Goal: Check status: Check status

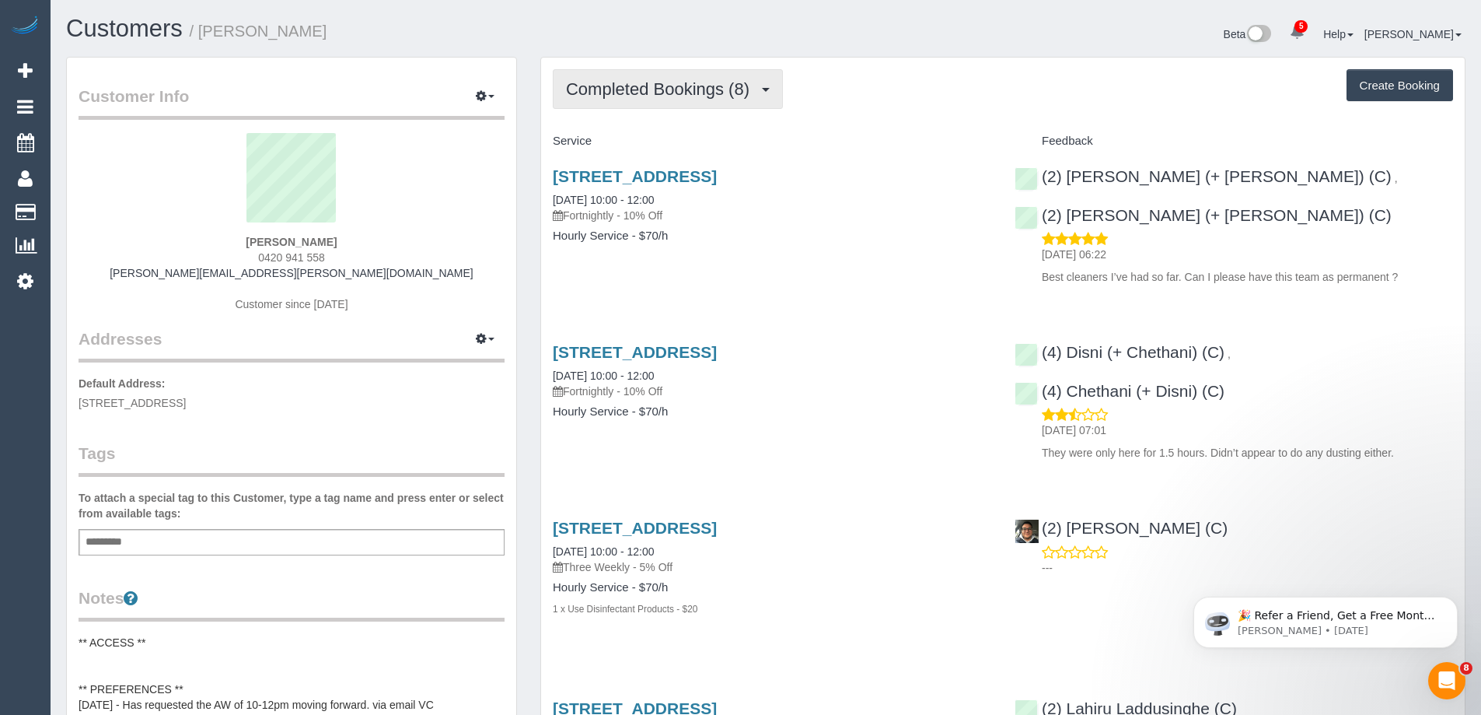
click at [670, 81] on span "Completed Bookings (8)" at bounding box center [661, 88] width 191 height 19
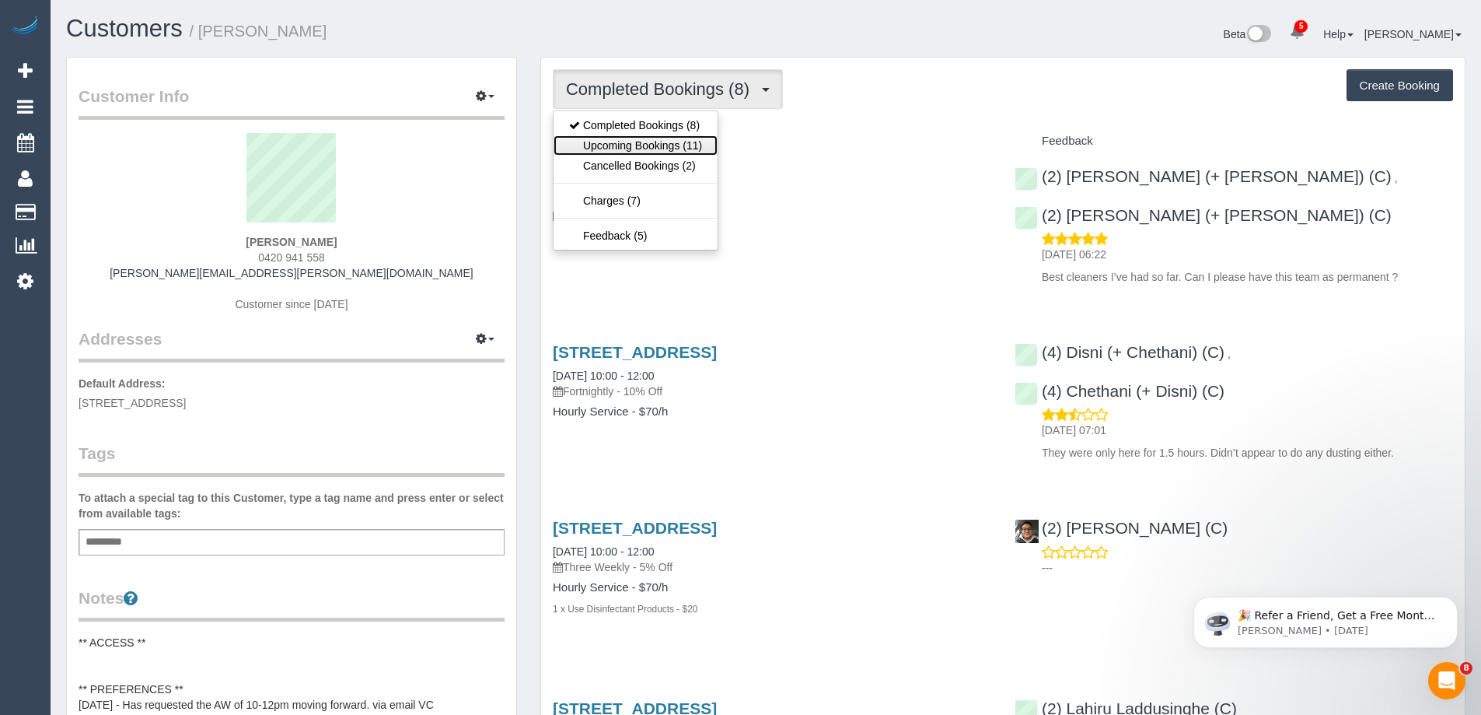
click at [682, 151] on link "Upcoming Bookings (11)" at bounding box center [636, 145] width 164 height 20
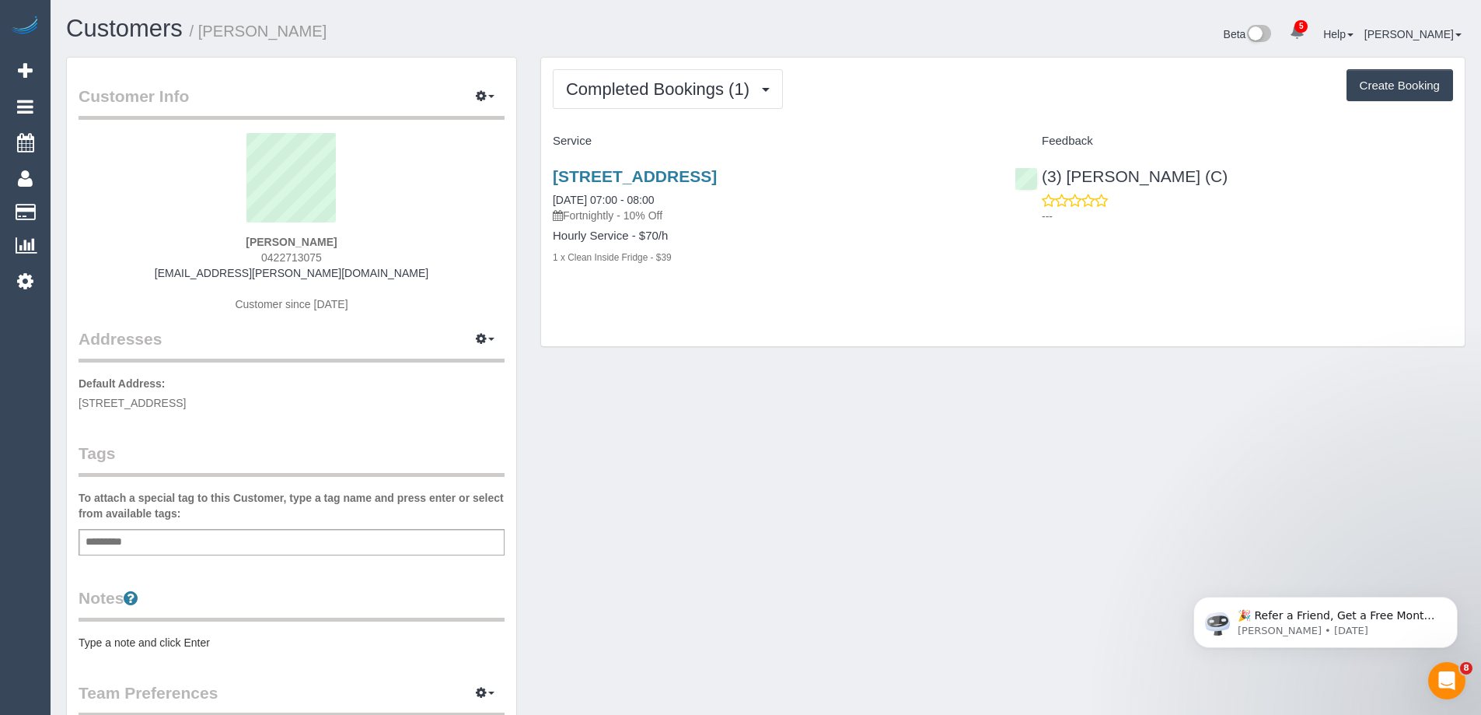
click at [245, 536] on div "Add a tag" at bounding box center [292, 542] width 426 height 26
type input "*********"
click at [186, 407] on span "5 sherbrook avenue, 209, Ringwood, VIC 3134" at bounding box center [132, 403] width 107 height 12
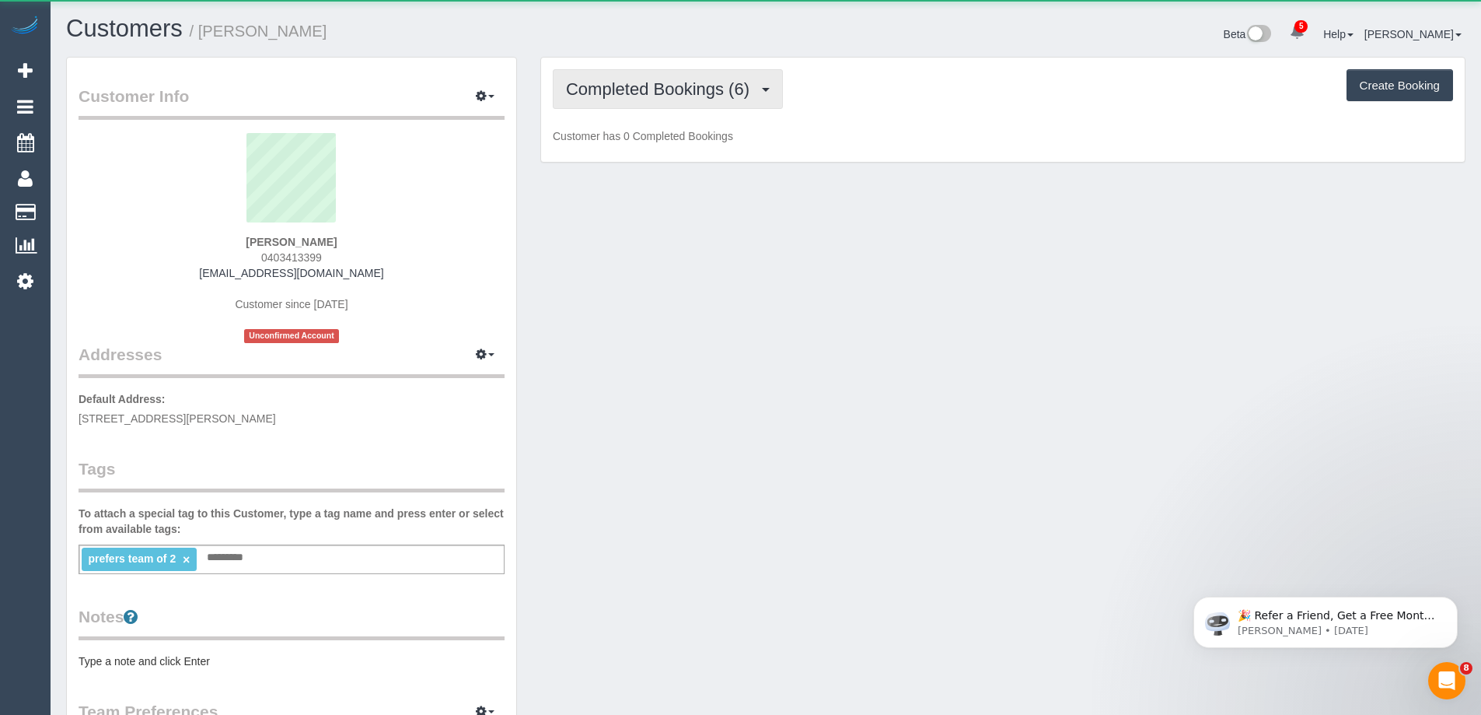
click at [676, 86] on span "Completed Bookings (6)" at bounding box center [661, 88] width 191 height 19
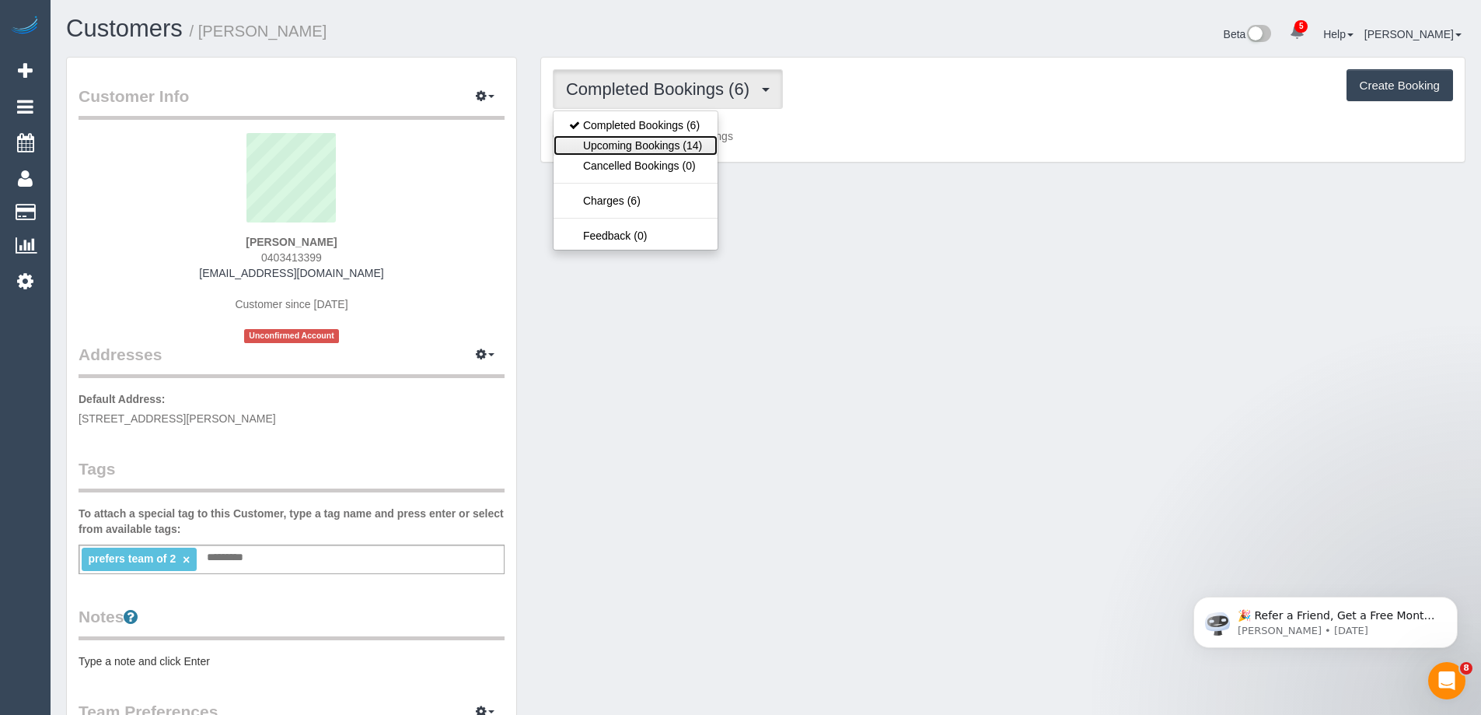
click at [666, 140] on link "Upcoming Bookings (14)" at bounding box center [636, 145] width 164 height 20
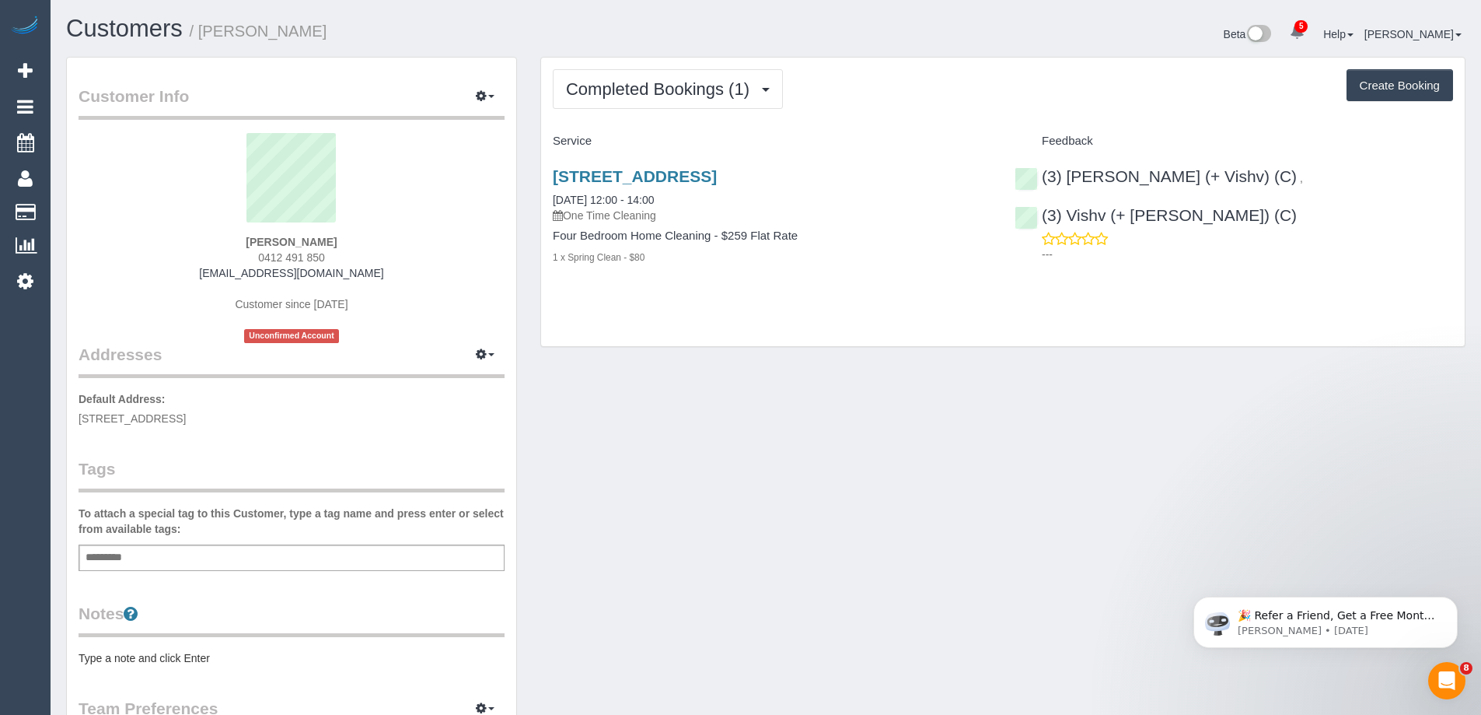
drag, startPoint x: 353, startPoint y: 239, endPoint x: 82, endPoint y: 250, distance: 271.5
click at [160, 244] on div "Therese Campbell 0412 491 850 thereselcampbell@gmail.com Customer since 2025 Un…" at bounding box center [292, 238] width 426 height 210
click at [1372, 282] on div "124 Kooyong, Amardale, VIC 3143 13/09/2025 12:00 - 14:00 One Time Cleaning Four…" at bounding box center [1003, 225] width 924 height 142
drag, startPoint x: 848, startPoint y: 174, endPoint x: 880, endPoint y: 235, distance: 68.5
click at [541, 180] on div "124 Kooyong, Amardale, VIC 3143 13/09/2025 12:00 - 14:00 One Time Cleaning Four…" at bounding box center [772, 225] width 462 height 142
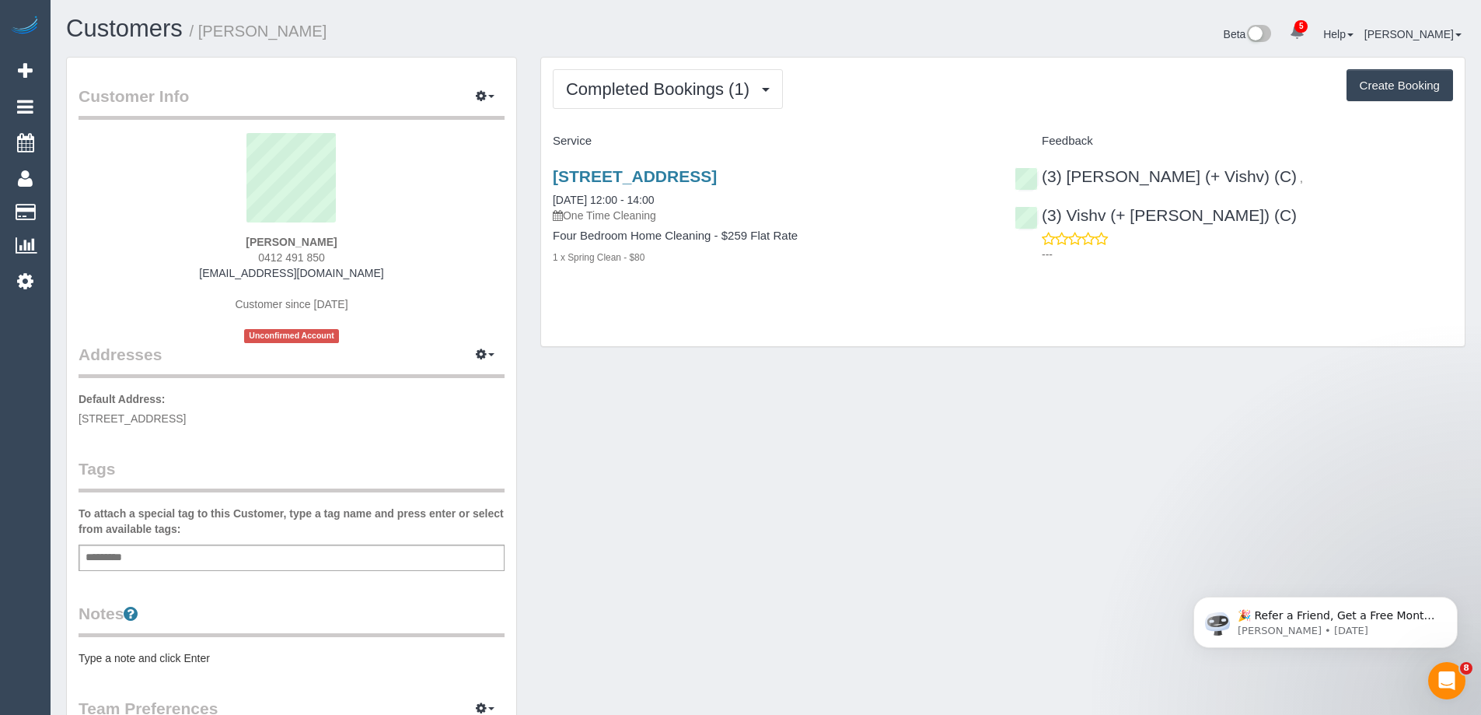
copy link "124 Kooyong, Amardale, VIC 3143"
click at [396, 249] on div "Therese Campbell 0412 491 850 thereselcampbell@gmail.com Customer since 2025 Un…" at bounding box center [292, 238] width 426 height 210
drag, startPoint x: 385, startPoint y: 243, endPoint x: 202, endPoint y: 245, distance: 182.7
click at [202, 245] on div "Therese Campbell 0412 491 850 thereselcampbell@gmail.com Customer since 2025 Un…" at bounding box center [292, 238] width 426 height 210
copy strong "Therese Campbell"
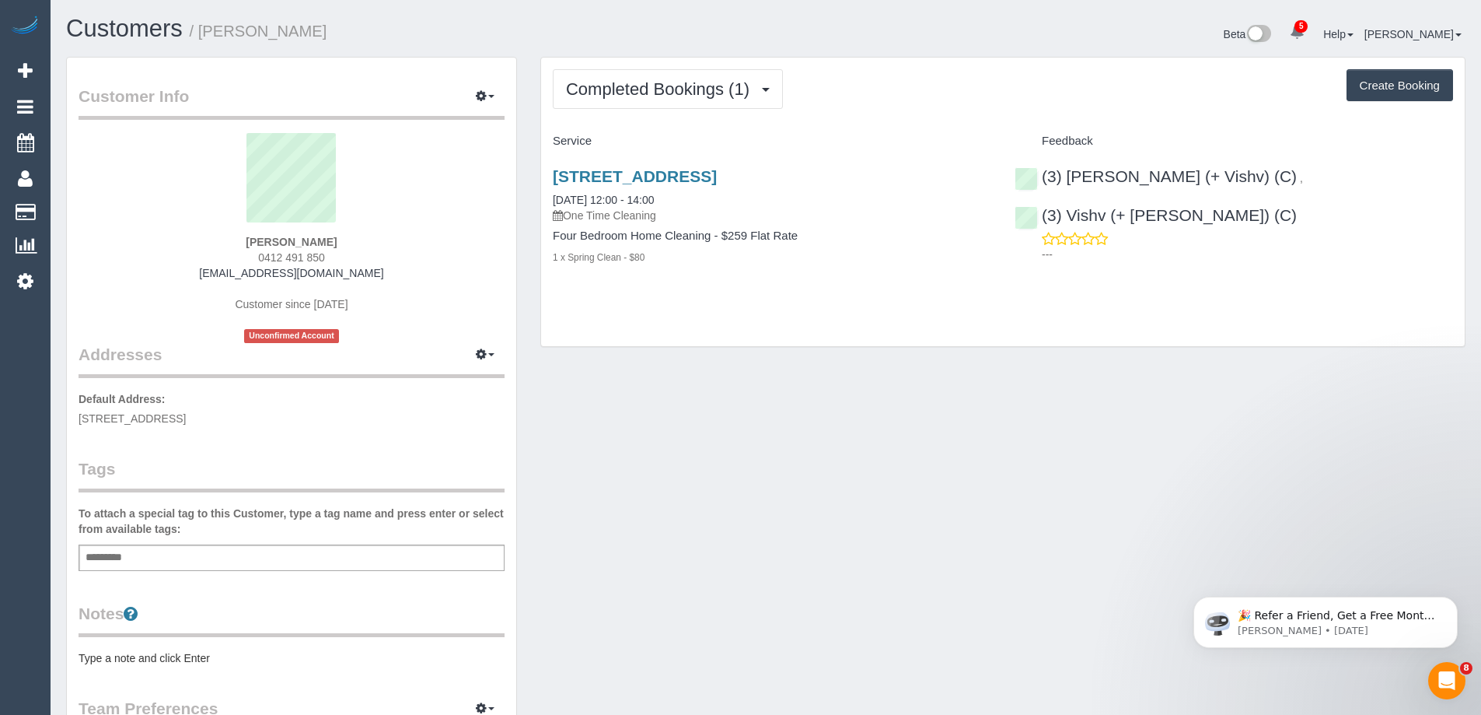
drag, startPoint x: 745, startPoint y: 175, endPoint x: 548, endPoint y: 180, distance: 196.8
click at [548, 180] on div "124 Kooyong, Amardale, VIC 3143 13/09/2025 12:00 - 14:00 One Time Cleaning Four…" at bounding box center [772, 225] width 462 height 142
copy link "124 Kooyong, Amardale, VIC 3143"
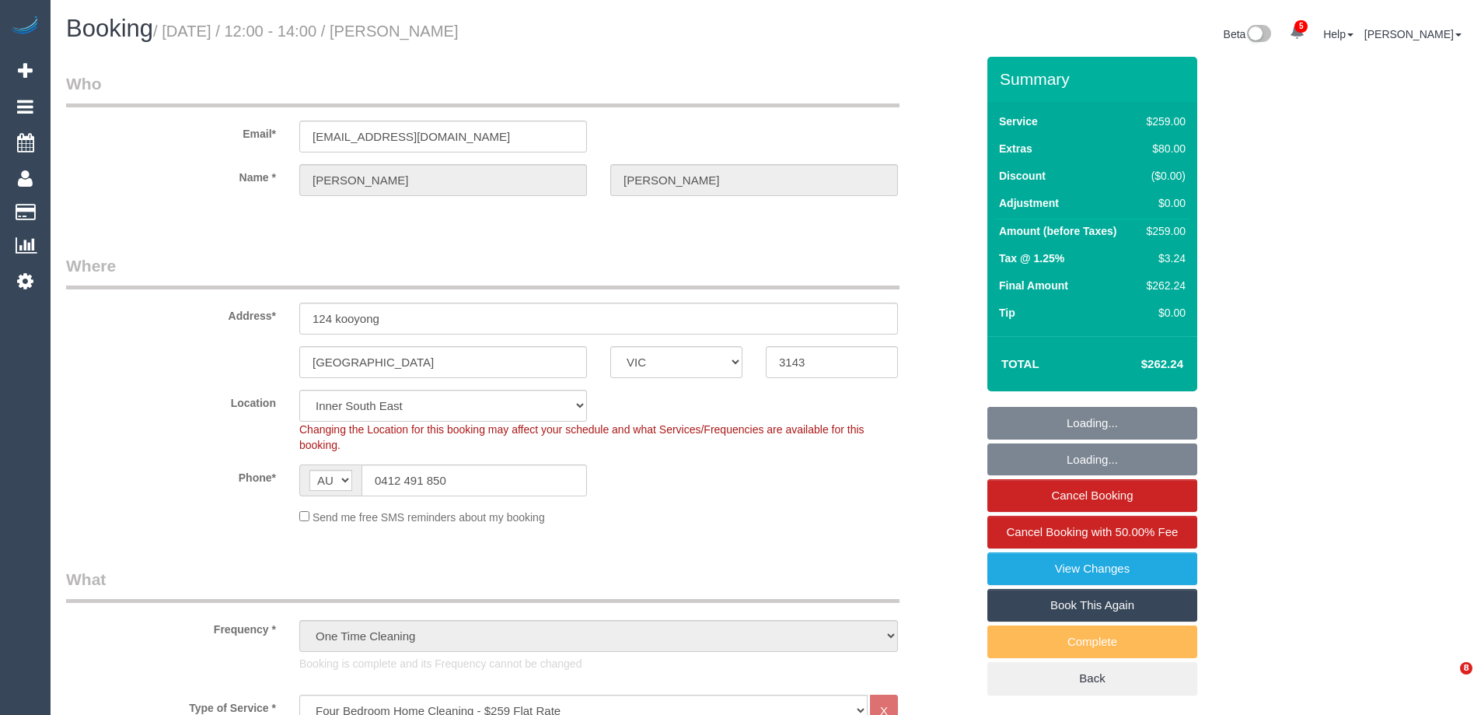
select select "VIC"
select select "spot1"
select select "number:27"
select select "number:14"
select select "number:19"
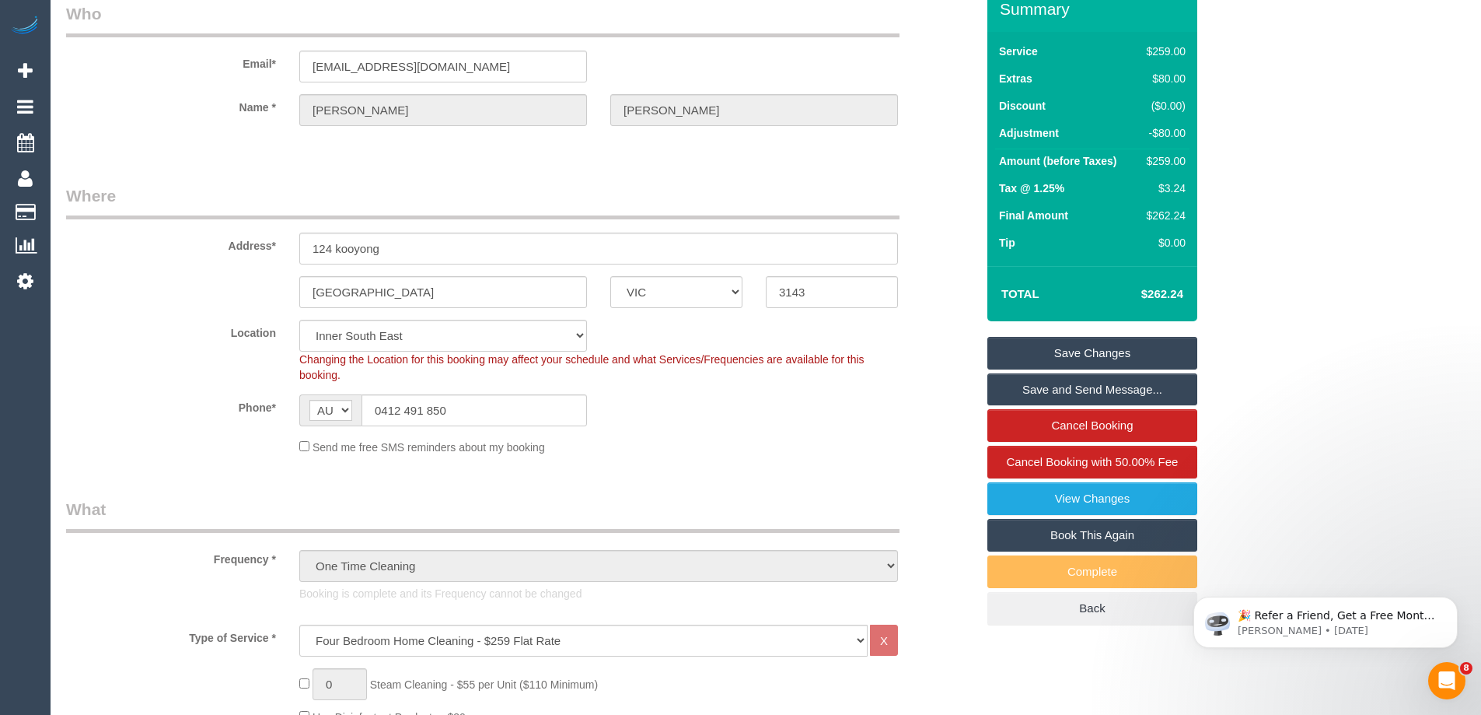
scroll to position [156, 0]
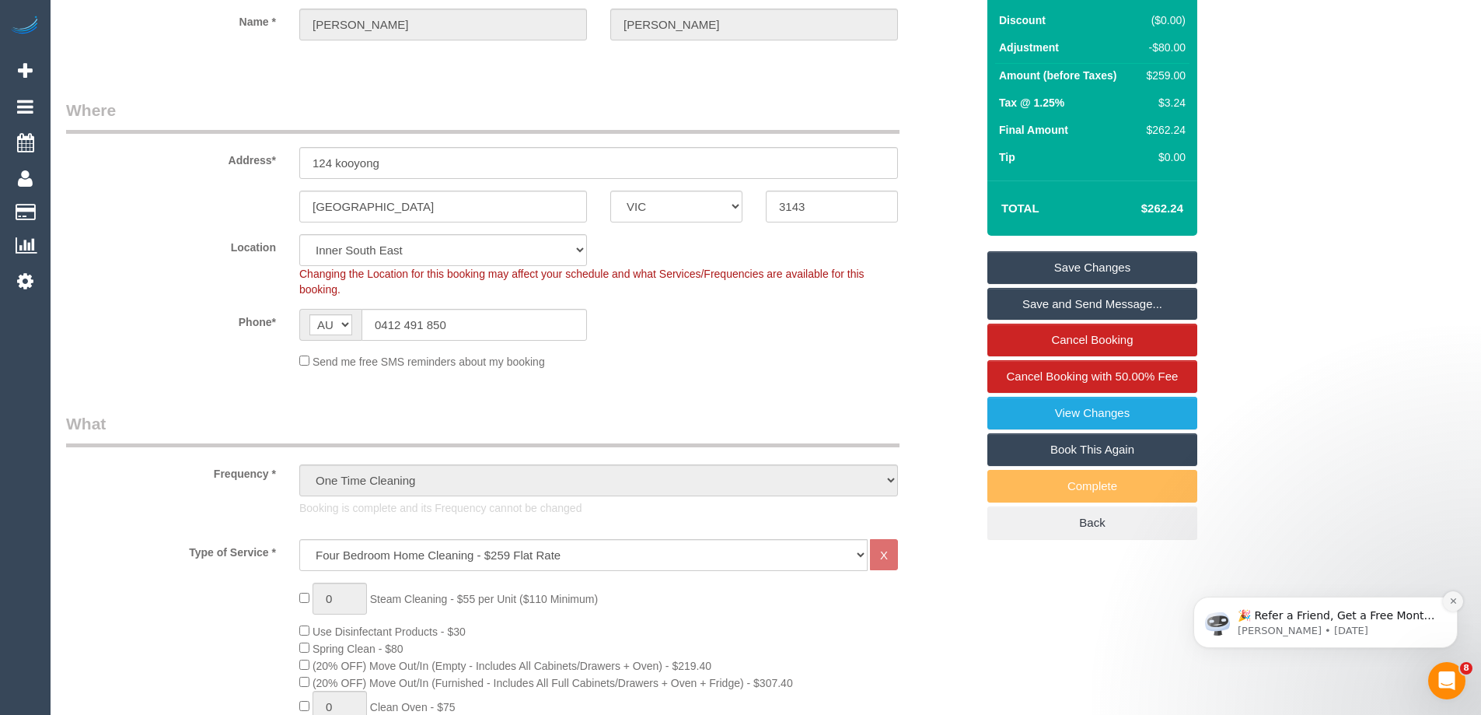
click at [1452, 597] on icon "Dismiss notification" at bounding box center [1453, 600] width 9 height 9
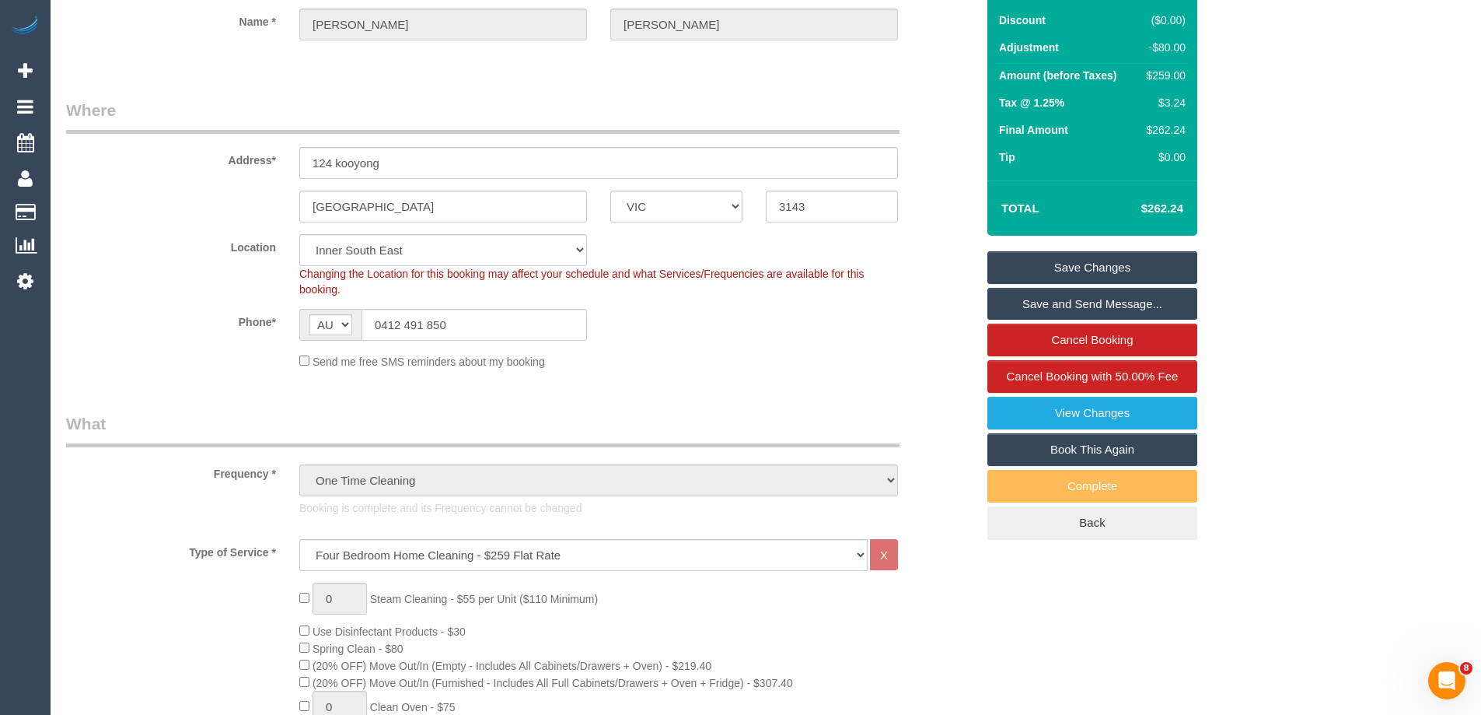
click at [601, 345] on sui-booking-location "Location Office City East (North) East (South) Inner East Inner North (East) In…" at bounding box center [521, 301] width 910 height 135
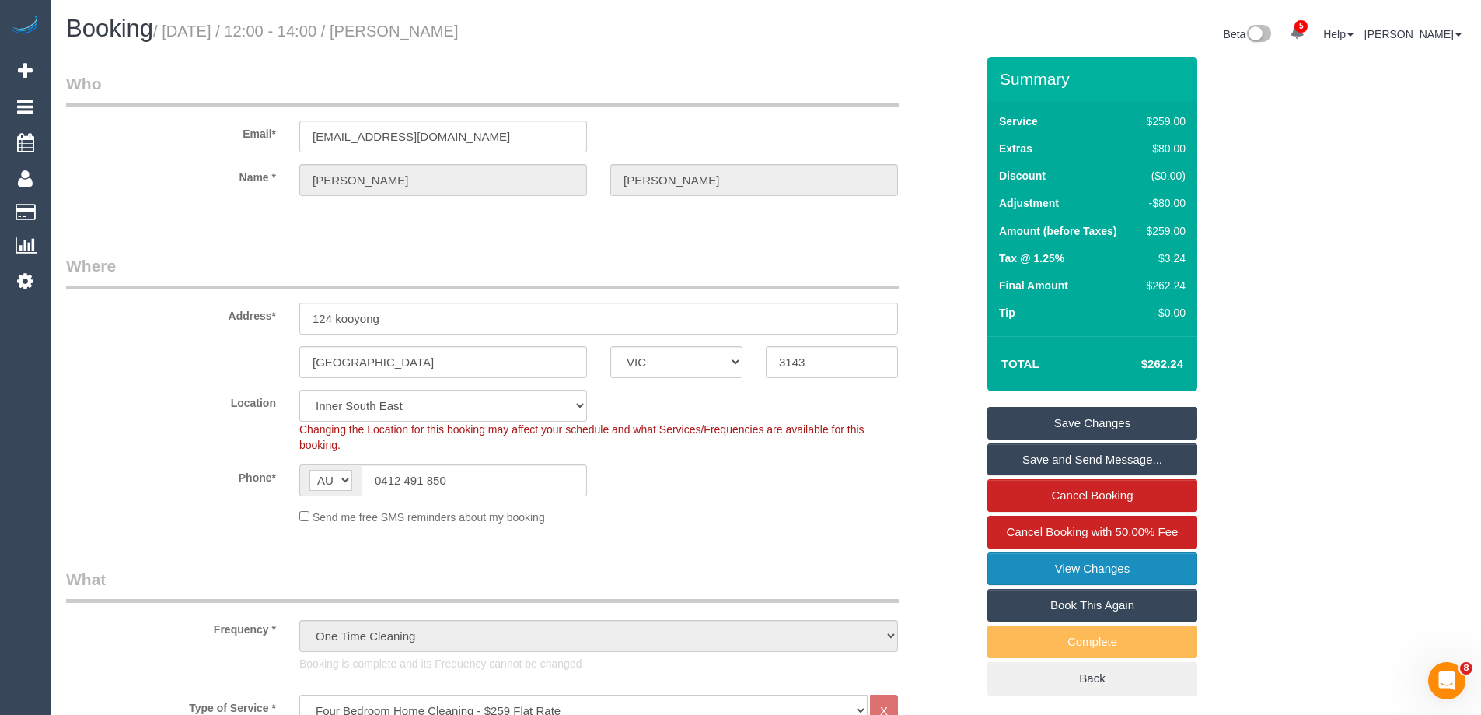
click at [1107, 565] on link "View Changes" at bounding box center [1092, 568] width 210 height 33
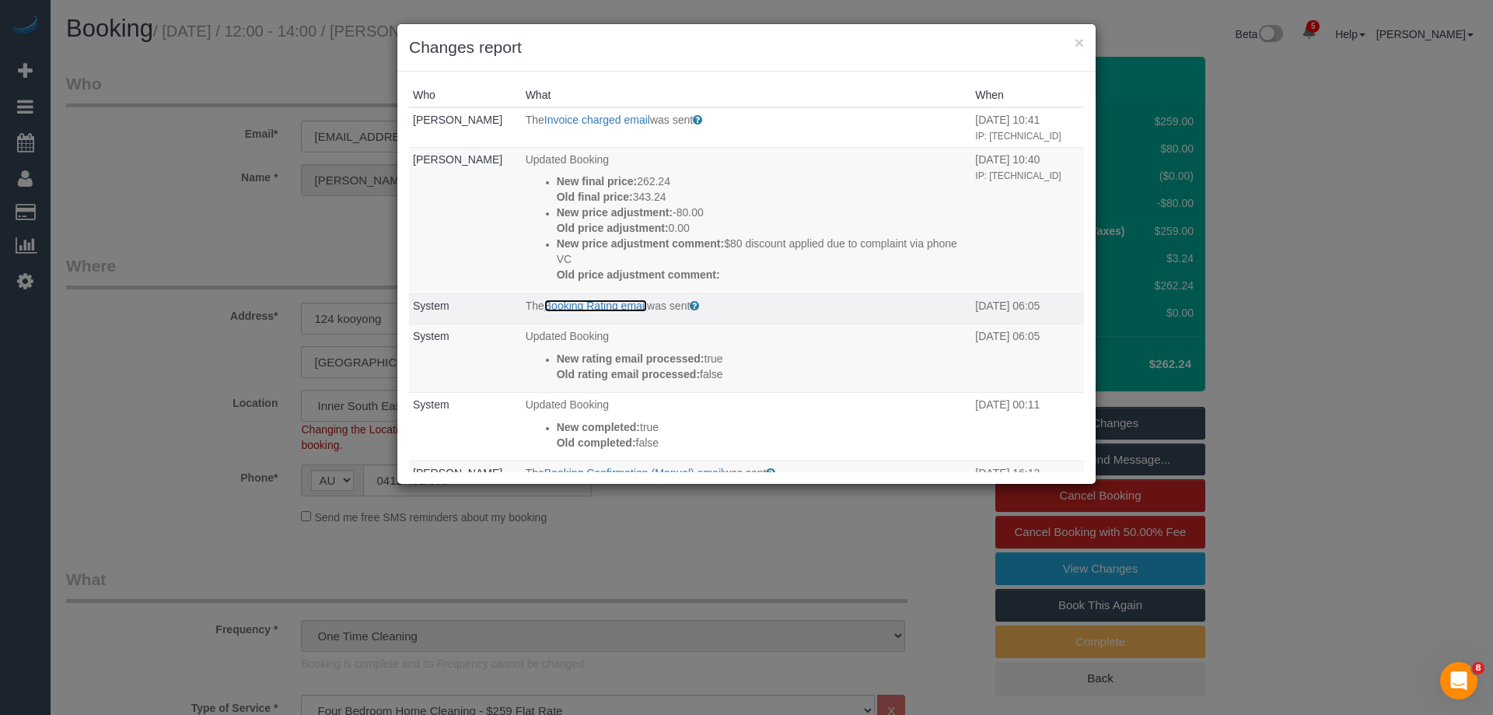
click at [631, 312] on link "Booking Rating email" at bounding box center [595, 305] width 103 height 12
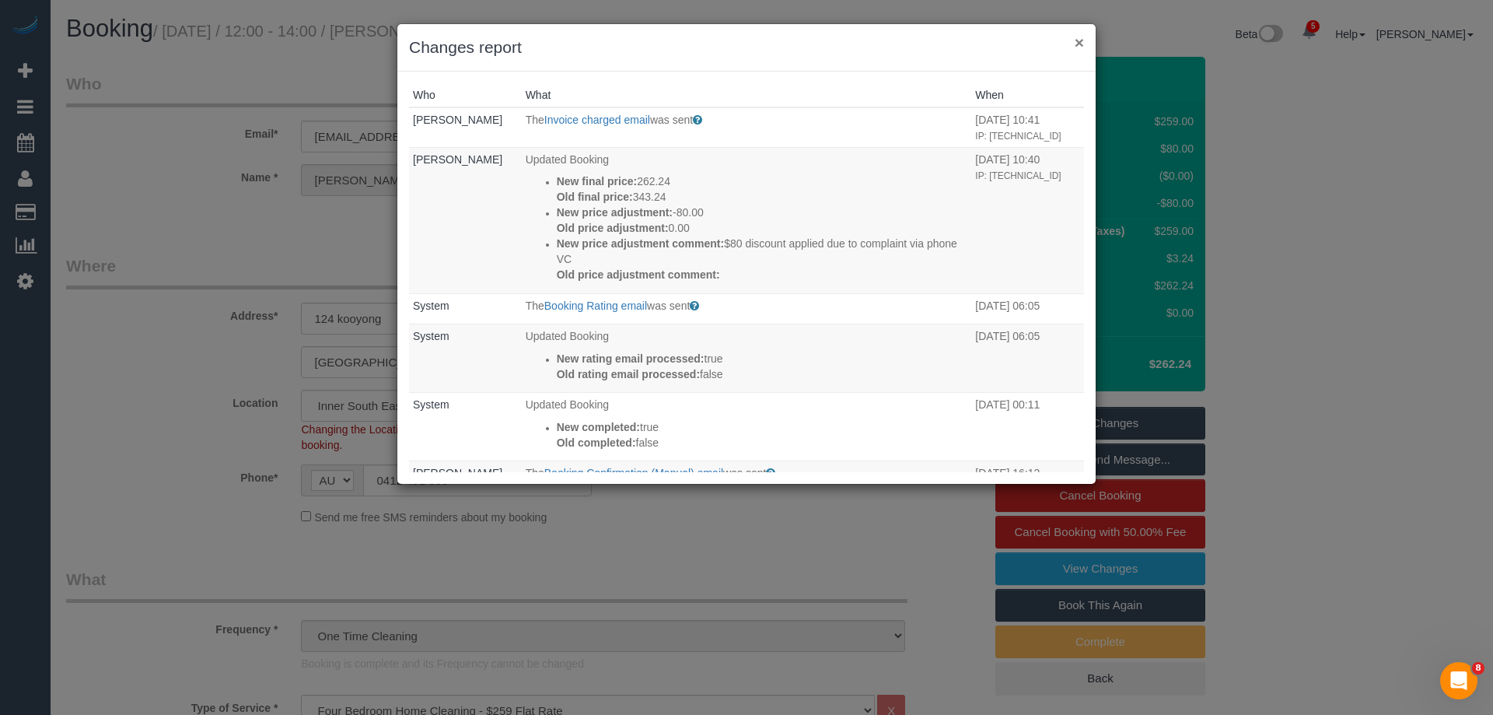
click at [1081, 47] on button "×" at bounding box center [1079, 42] width 9 height 16
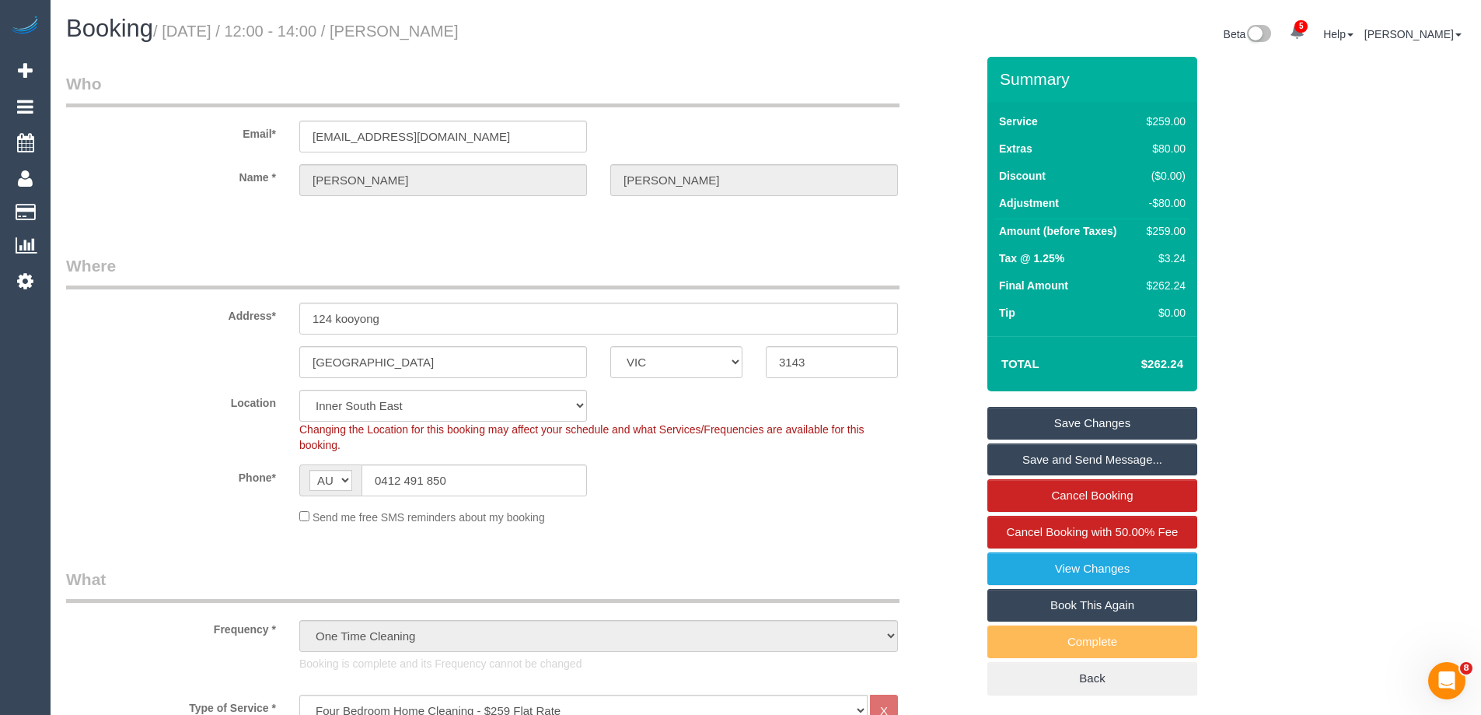
click at [372, 264] on legend "Where" at bounding box center [482, 271] width 833 height 35
drag, startPoint x: 563, startPoint y: 37, endPoint x: 430, endPoint y: 30, distance: 133.1
click at [430, 30] on h1 "Booking / September 13, 2025 / 12:00 - 14:00 / Therese Campbell" at bounding box center [410, 29] width 688 height 26
copy small "Therese Campbell"
click at [603, 263] on legend "Where" at bounding box center [482, 271] width 833 height 35
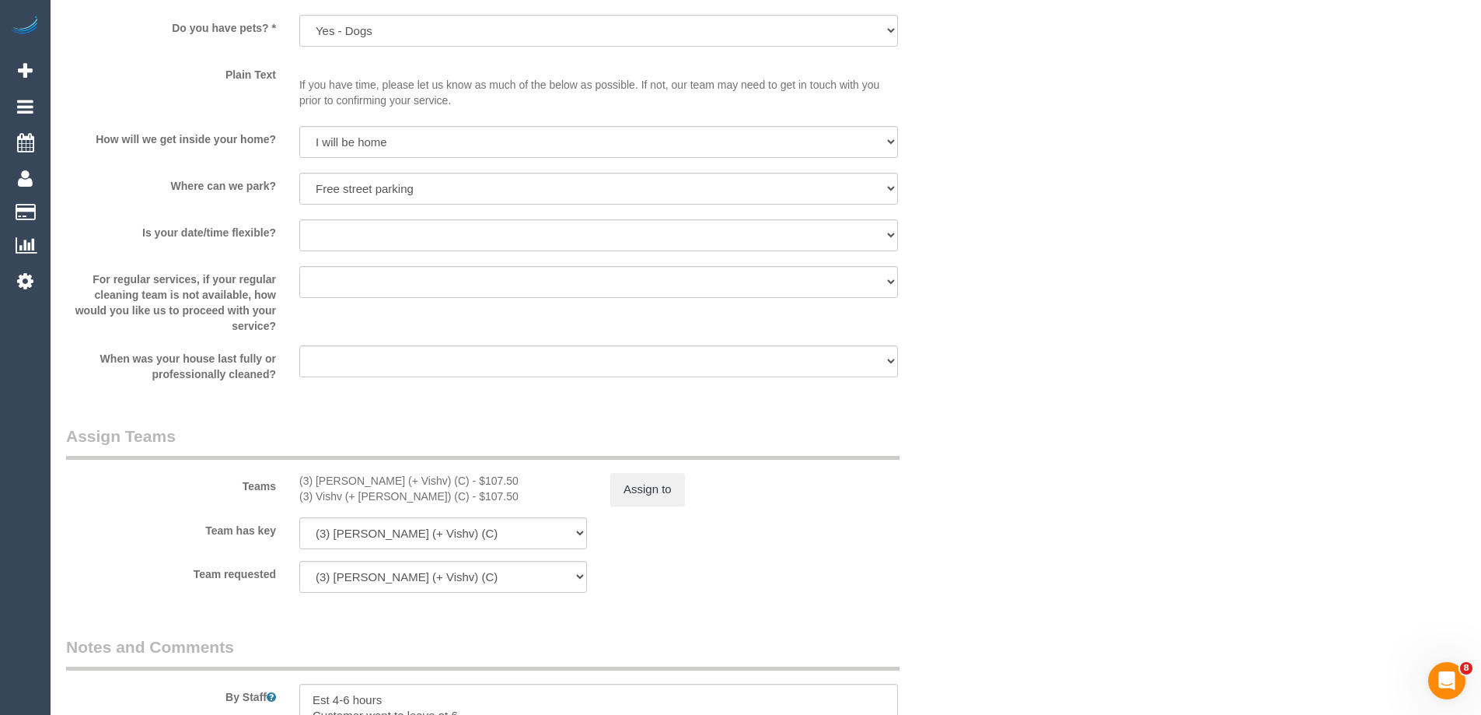
scroll to position [2333, 0]
